Goal: Task Accomplishment & Management: Use online tool/utility

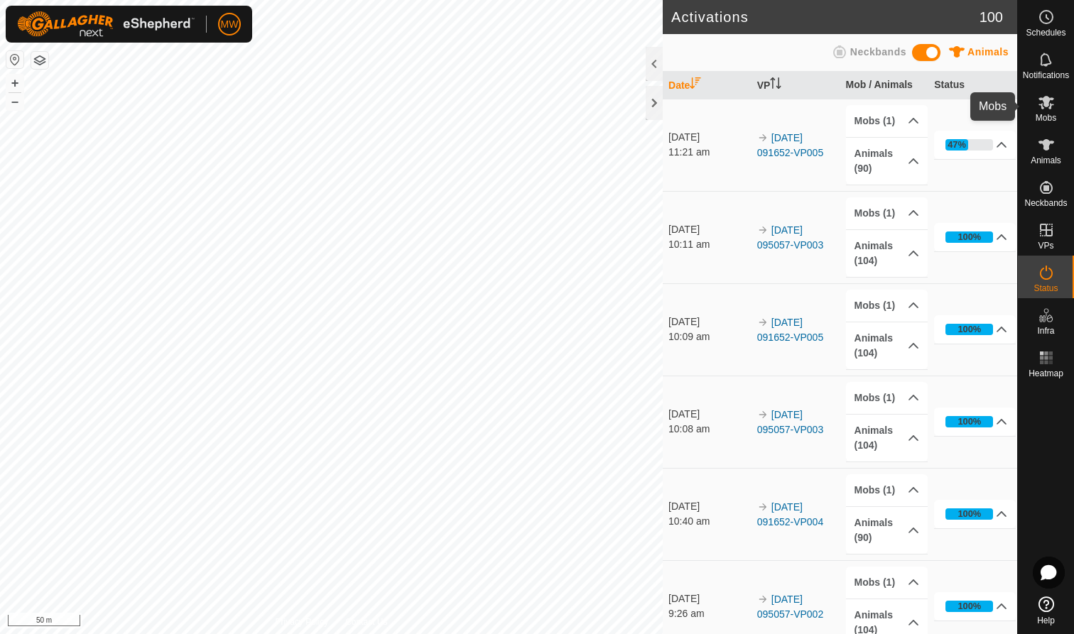
click at [1047, 108] on icon at bounding box center [1045, 102] width 17 height 17
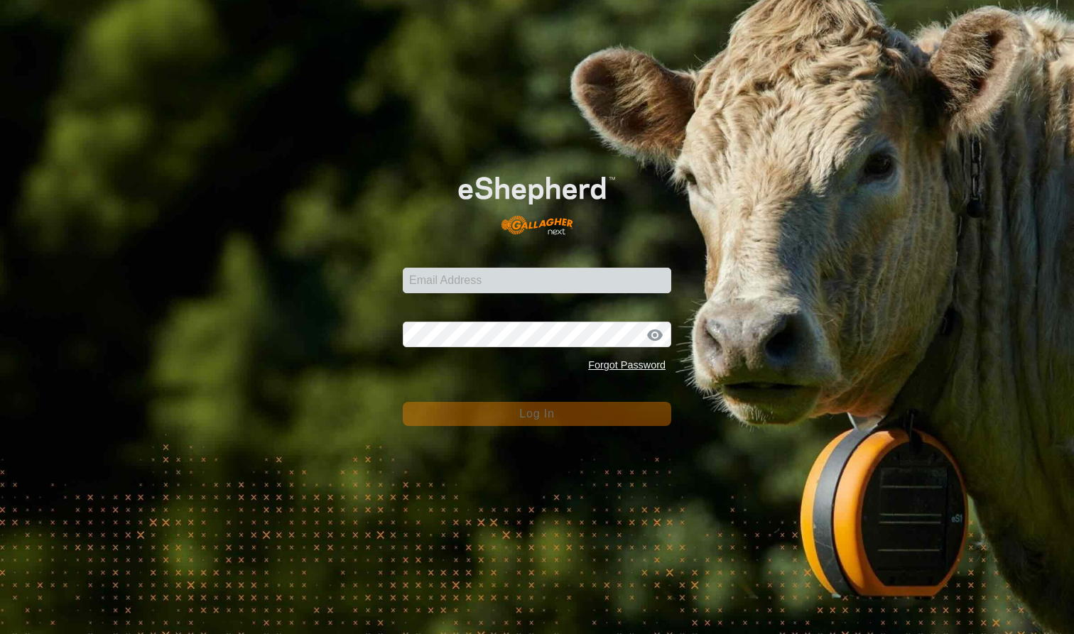
click at [505, 286] on input "Email Address" at bounding box center [537, 281] width 268 height 26
type input "[EMAIL_ADDRESS][DOMAIN_NAME]"
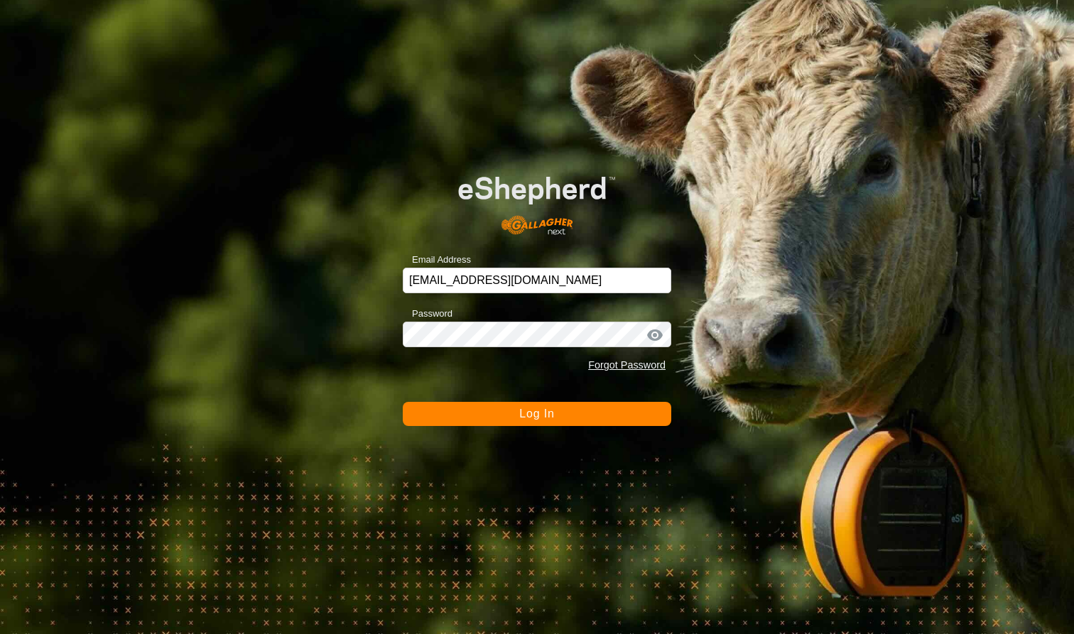
click at [589, 418] on button "Log In" at bounding box center [537, 414] width 268 height 24
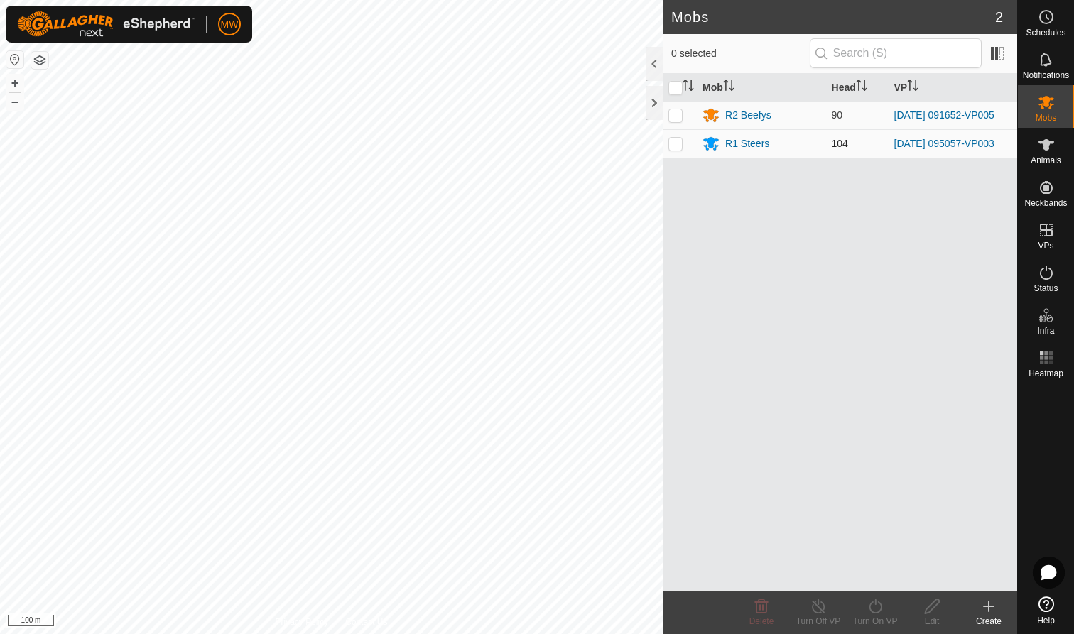
click at [674, 148] on p-checkbox at bounding box center [675, 143] width 14 height 11
checkbox input "true"
click at [873, 606] on icon at bounding box center [875, 606] width 18 height 17
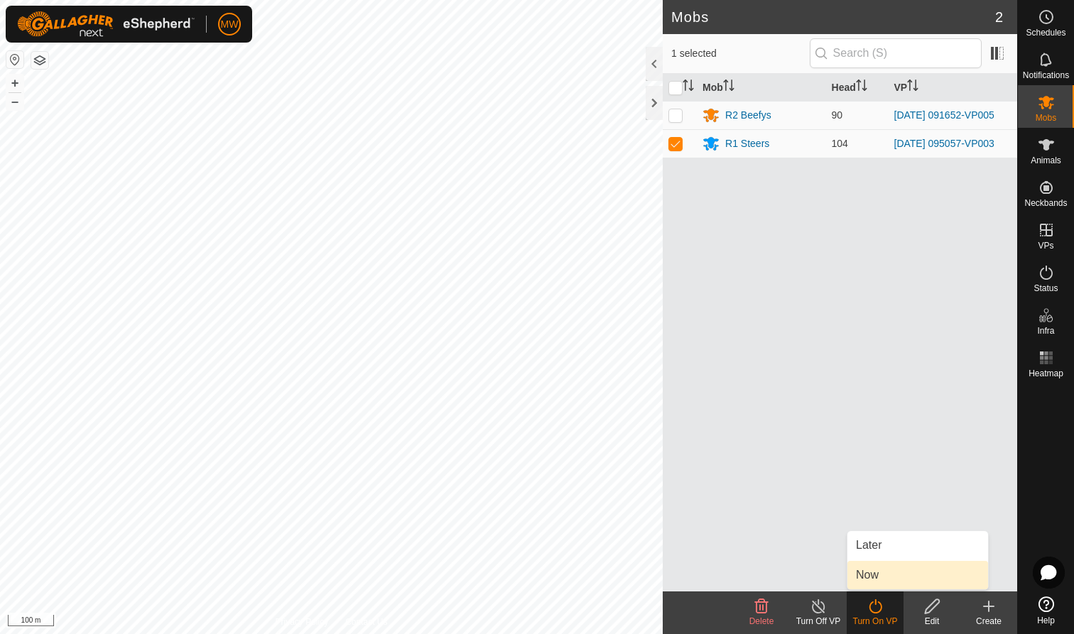
click at [870, 569] on link "Now" at bounding box center [917, 575] width 141 height 28
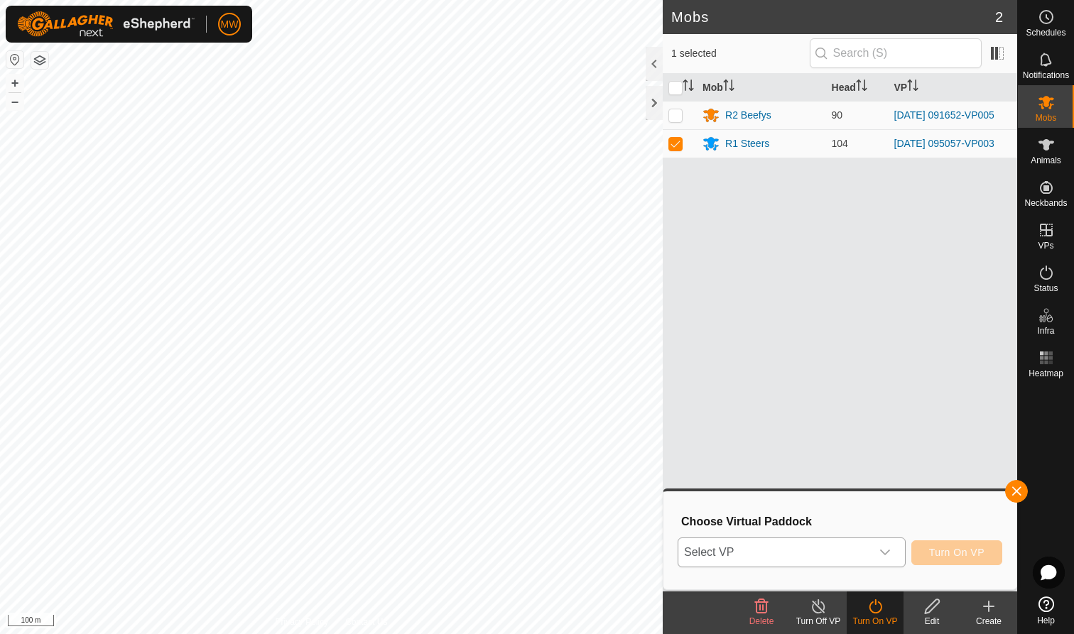
click at [885, 550] on icon "dropdown trigger" at bounding box center [884, 552] width 11 height 11
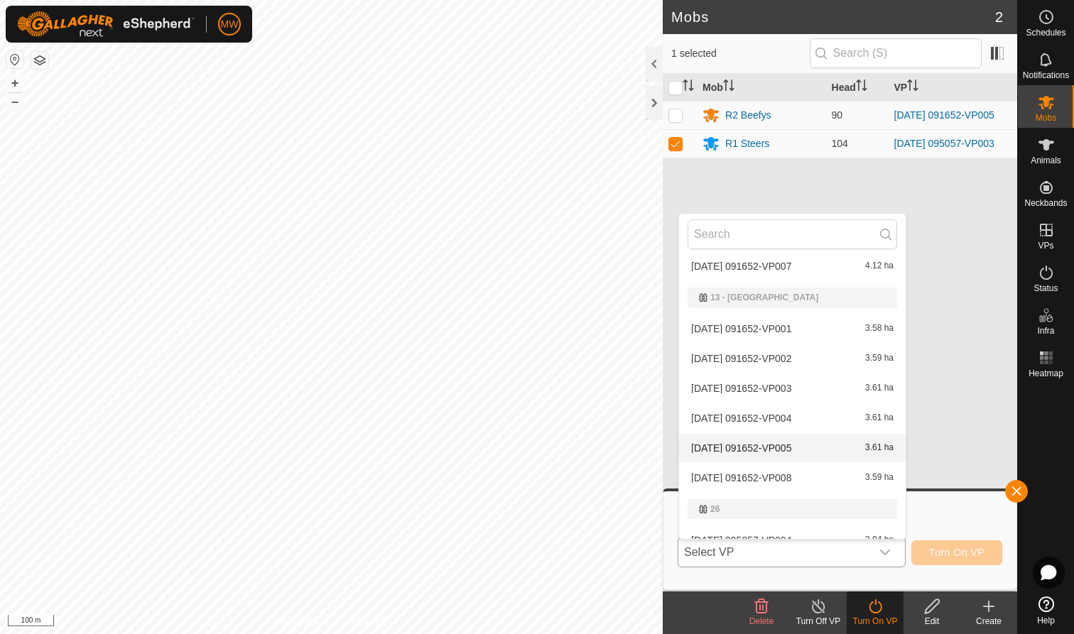
scroll to position [92, 0]
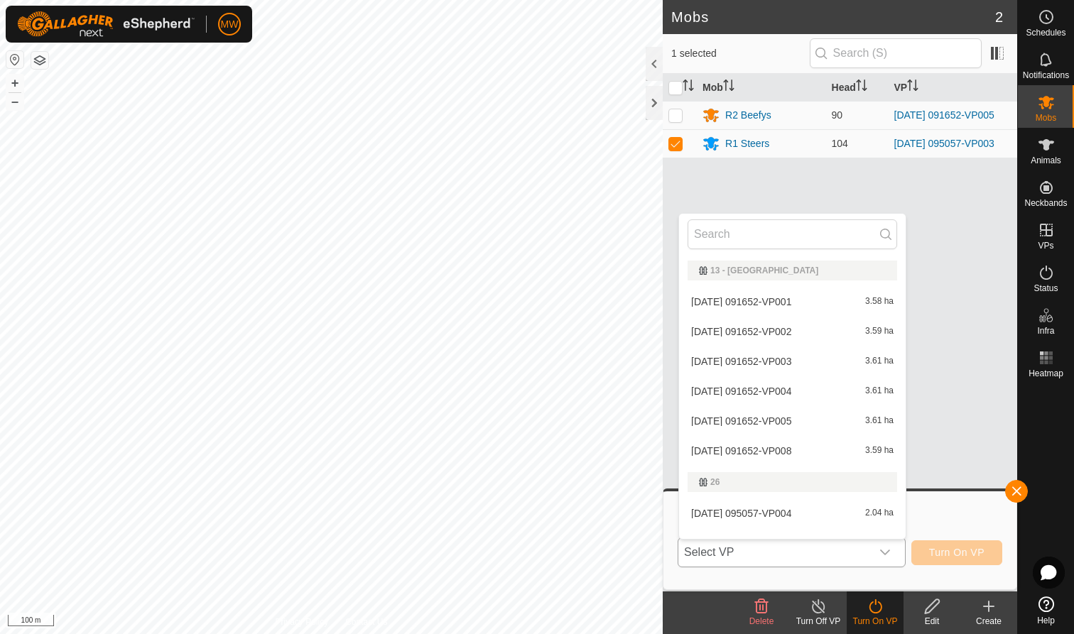
click at [780, 509] on li "[DATE] 095057-VP004 2.04 ha" at bounding box center [792, 513] width 226 height 28
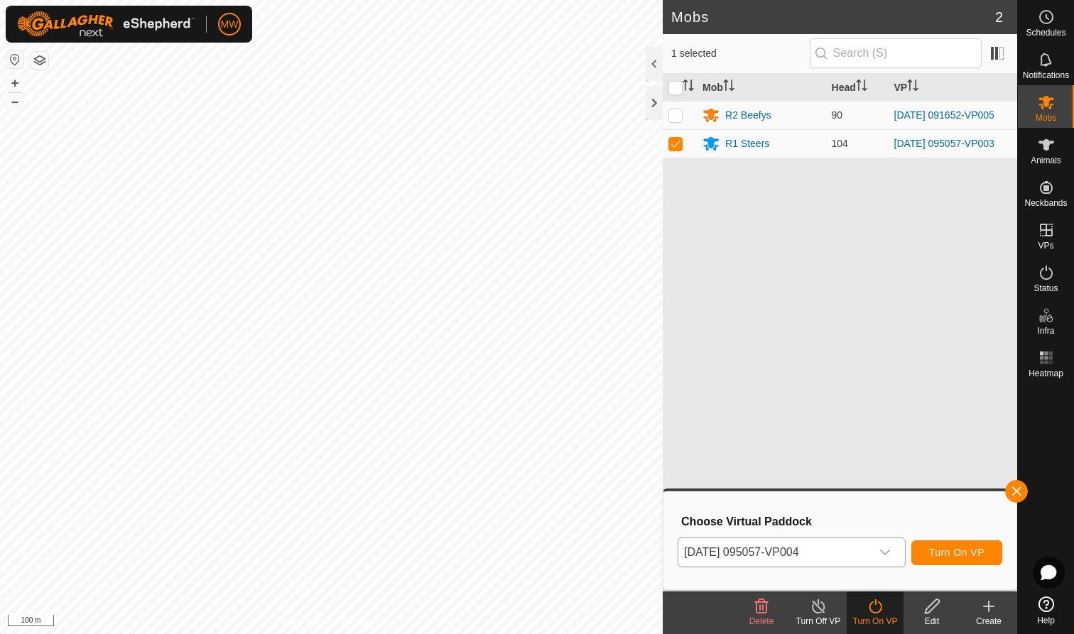
click at [961, 544] on button "Turn On VP" at bounding box center [956, 552] width 91 height 25
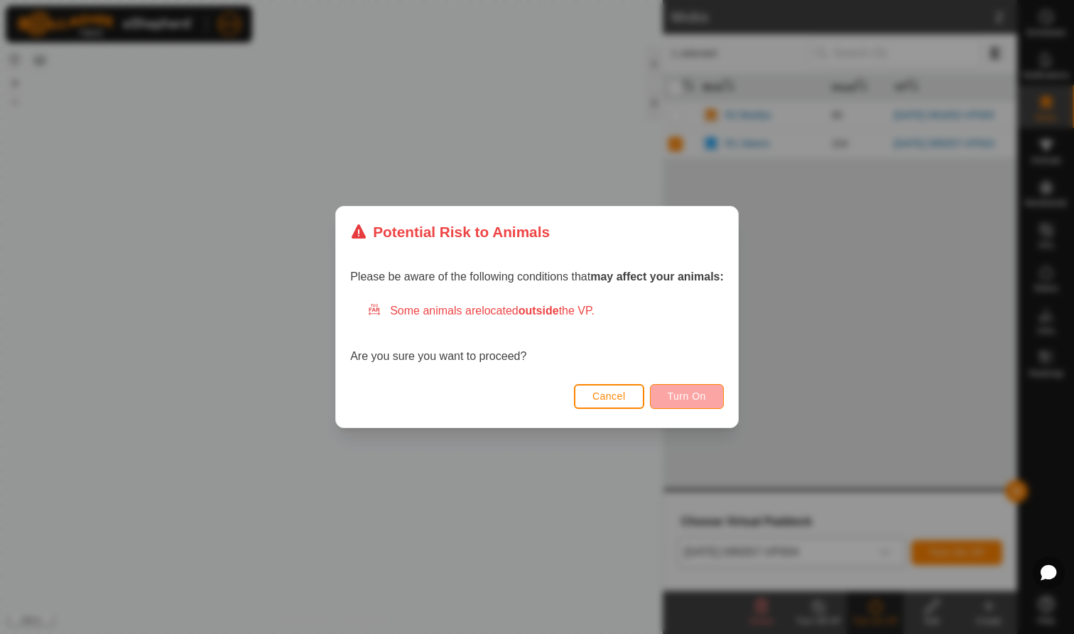
click at [696, 393] on span "Turn On" at bounding box center [686, 396] width 38 height 11
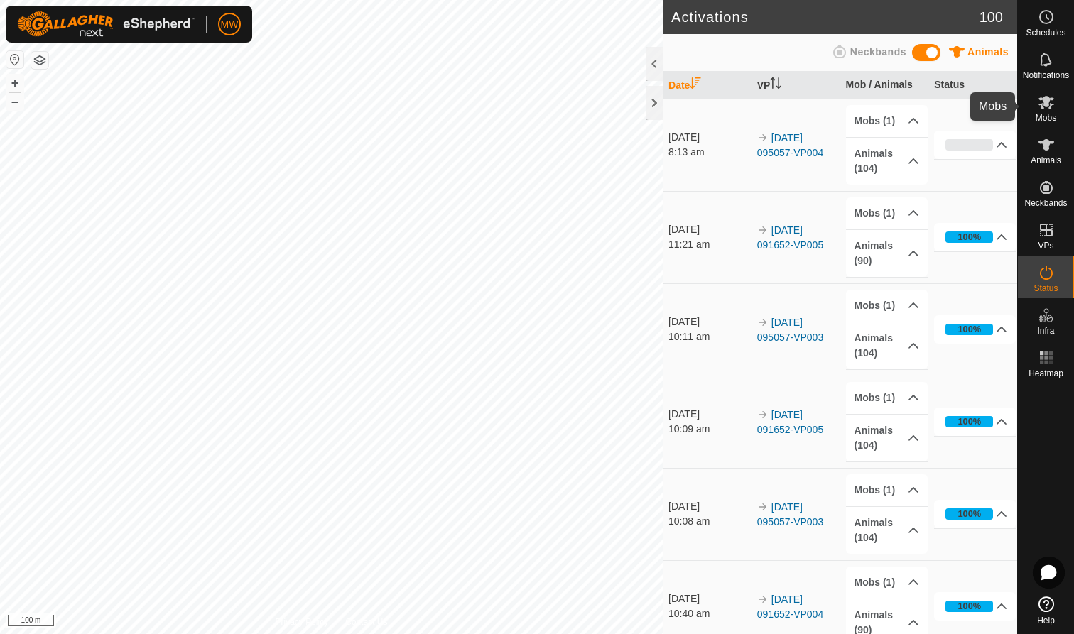
click at [1047, 99] on icon at bounding box center [1046, 102] width 16 height 13
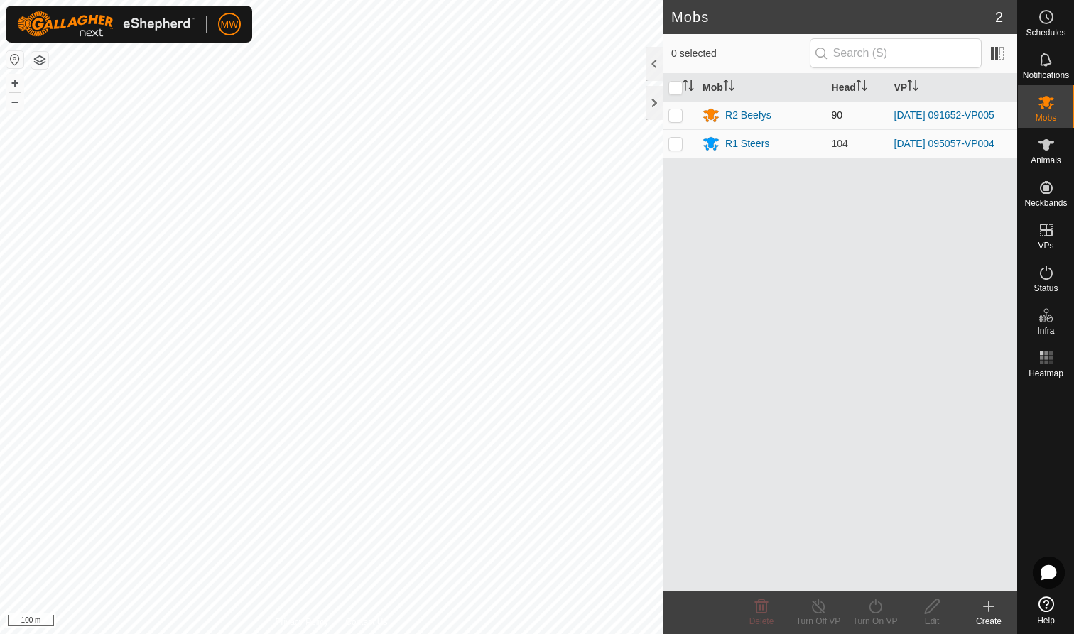
click at [676, 115] on p-checkbox at bounding box center [675, 114] width 14 height 11
checkbox input "true"
click at [873, 618] on div "Turn On VP" at bounding box center [874, 621] width 57 height 13
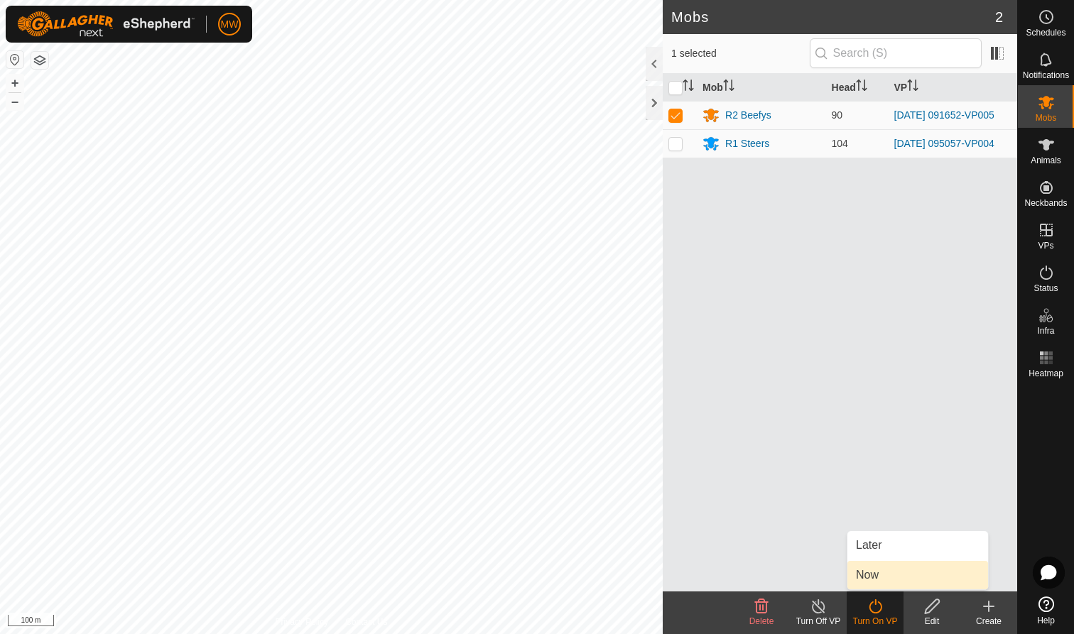
click at [885, 576] on link "Now" at bounding box center [917, 575] width 141 height 28
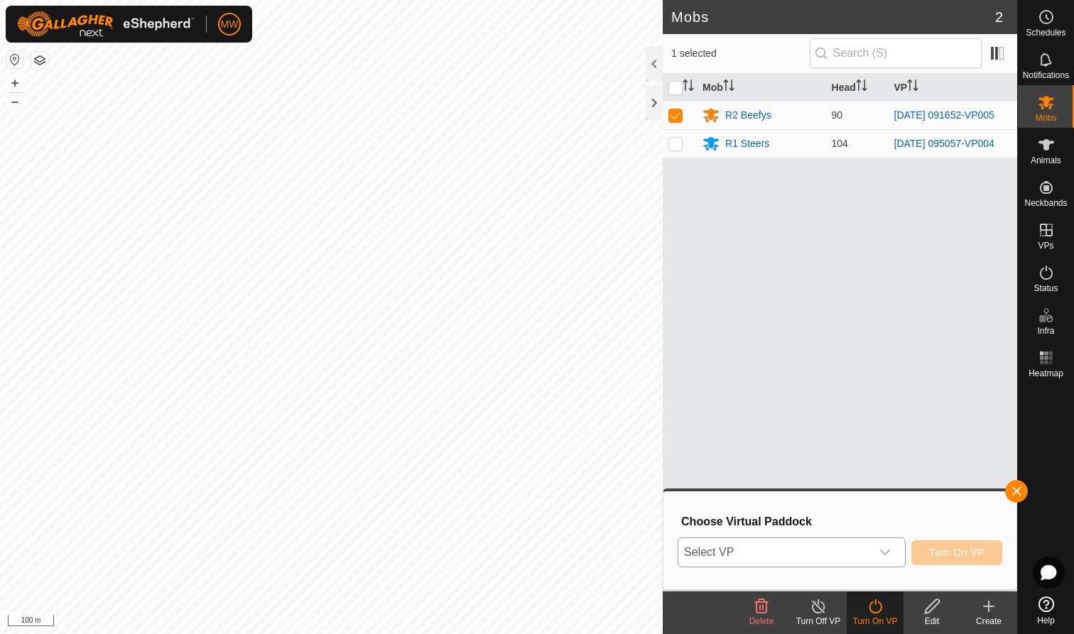
click at [890, 550] on icon "dropdown trigger" at bounding box center [884, 552] width 11 height 11
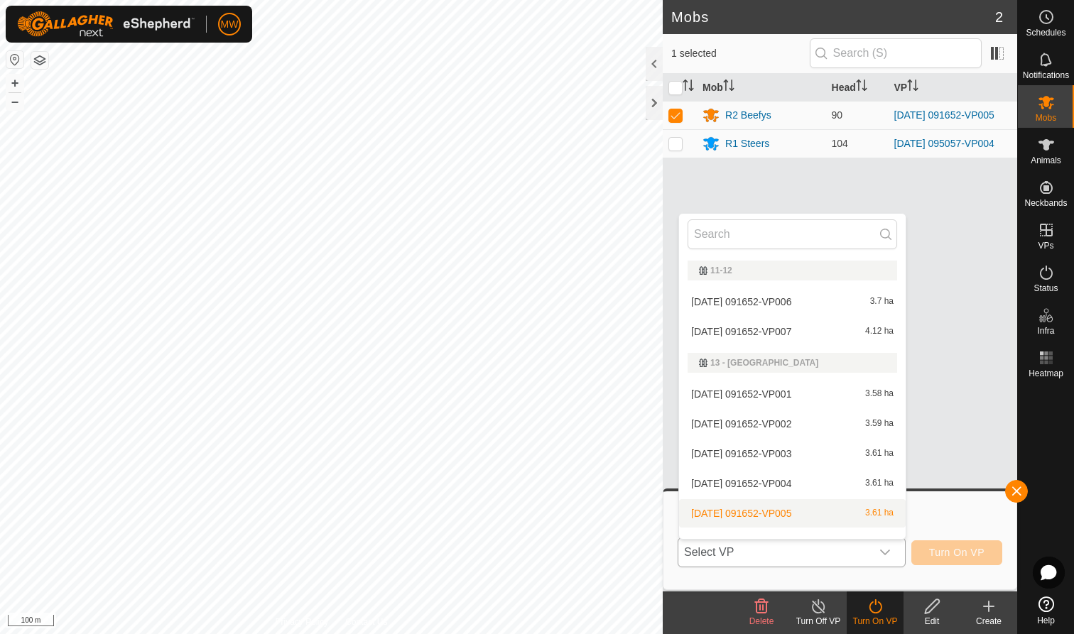
scroll to position [18, 0]
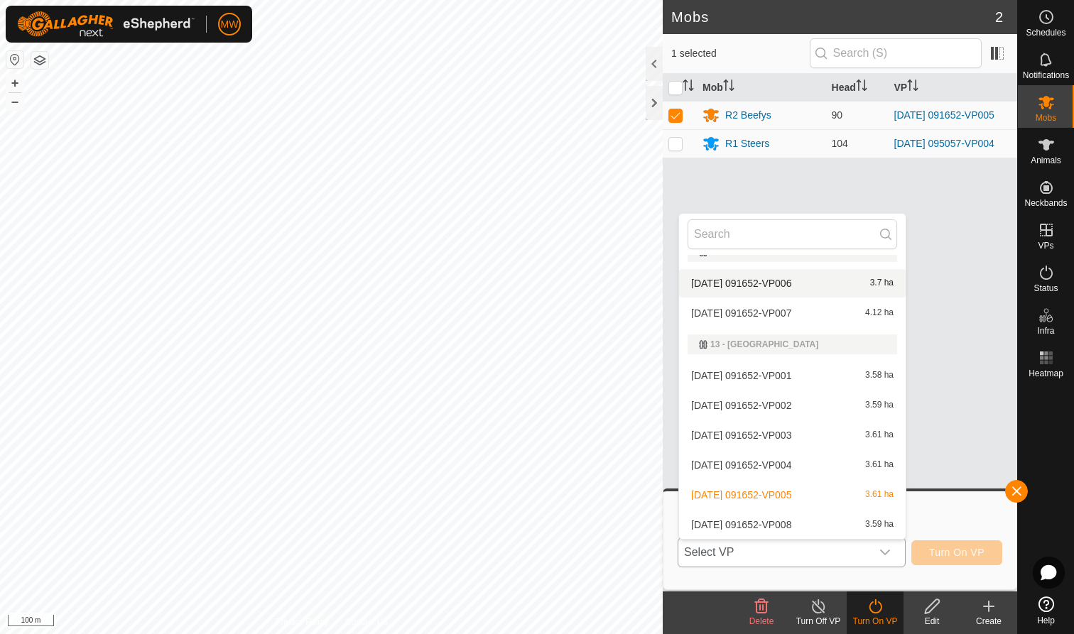
click at [719, 286] on li "[DATE] 091652-VP006 3.7 ha" at bounding box center [792, 283] width 226 height 28
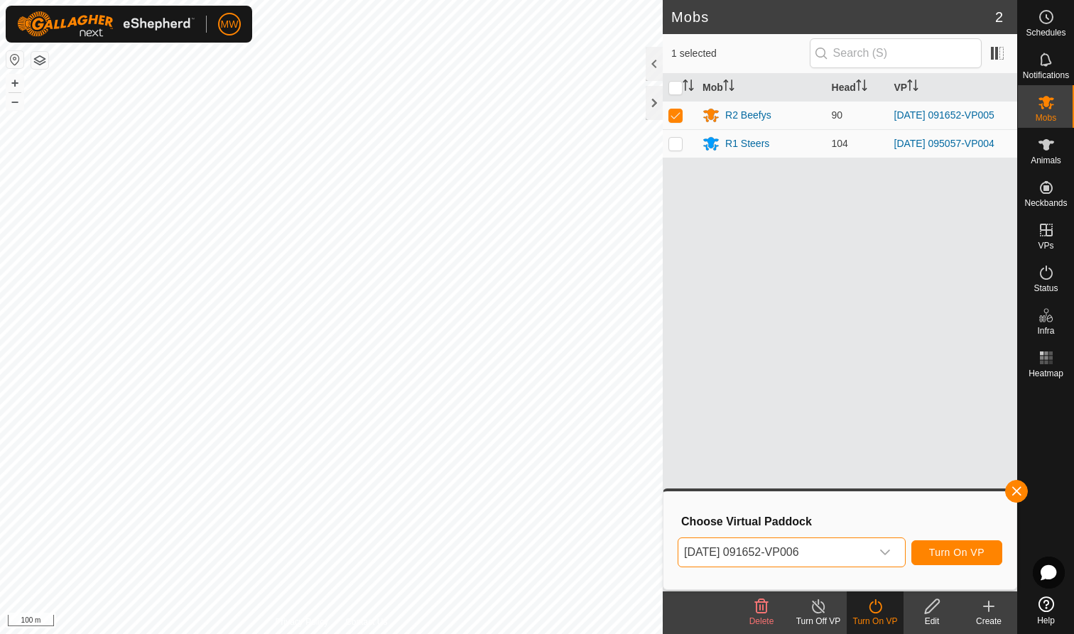
click at [951, 550] on span "Turn On VP" at bounding box center [956, 552] width 55 height 11
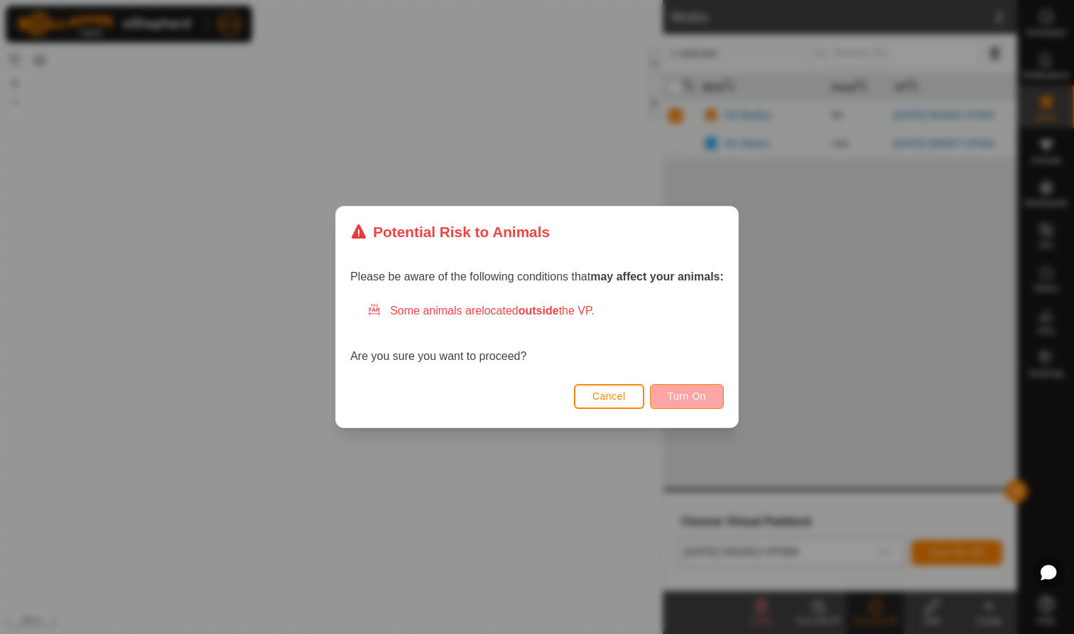
click at [689, 399] on span "Turn On" at bounding box center [686, 396] width 38 height 11
